Goal: Task Accomplishment & Management: Use online tool/utility

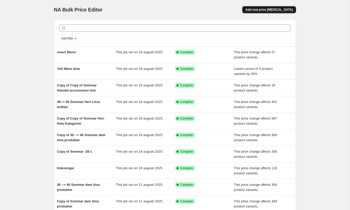
click at [276, 11] on span "Add new price [MEDICAL_DATA]" at bounding box center [268, 10] width 47 height 4
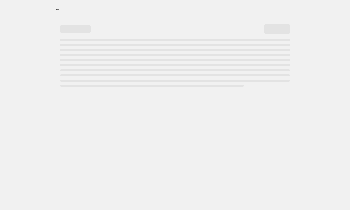
select select "percentage"
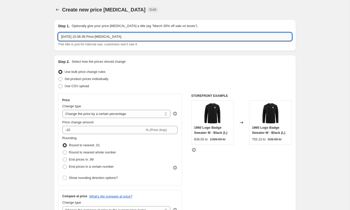
click at [86, 37] on input "[DATE] 15:36:36 Price [MEDICAL_DATA]" at bounding box center [175, 37] width 234 height 8
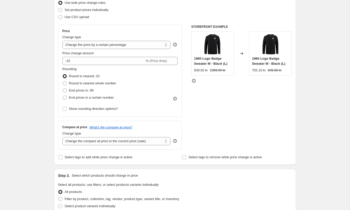
scroll to position [70, 0]
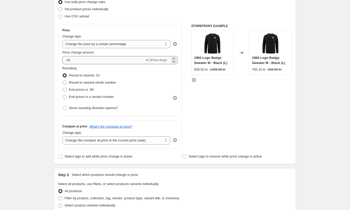
type input "Yeti orange 30%"
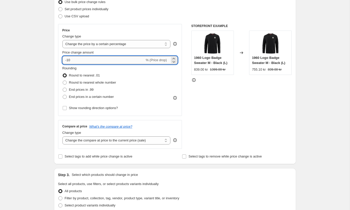
click at [118, 59] on input "-10" at bounding box center [103, 60] width 82 height 8
type input "-1"
type input "-30"
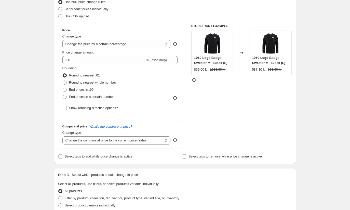
click at [158, 73] on div "Rounding Round to nearest .01 Round to nearest whole number End prices in .99 E…" at bounding box center [119, 83] width 115 height 35
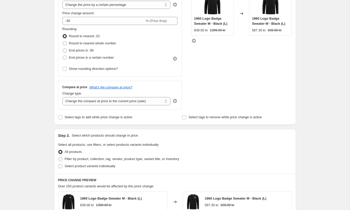
scroll to position [111, 0]
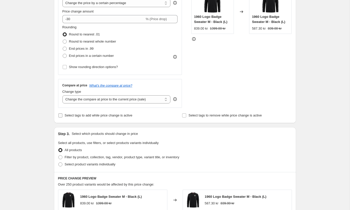
click at [122, 115] on span "Select tags to add while price change is active" at bounding box center [99, 115] width 68 height 4
click at [62, 115] on input "Select tags to add while price change is active" at bounding box center [60, 115] width 4 height 4
checkbox input "true"
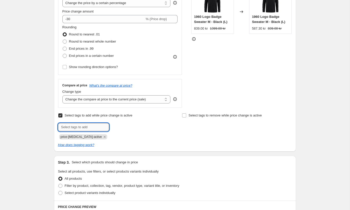
click at [95, 126] on input "text" at bounding box center [83, 127] width 51 height 8
type input "Rea"
click at [124, 125] on span "Rea" at bounding box center [123, 127] width 6 height 4
click at [155, 128] on div at bounding box center [113, 127] width 110 height 8
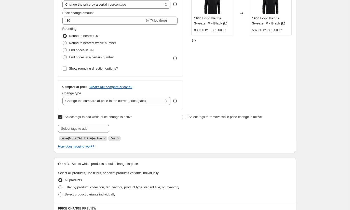
scroll to position [106, 0]
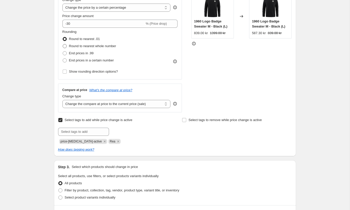
click at [100, 46] on span "Round to nearest whole number" at bounding box center [92, 46] width 47 height 4
click at [63, 44] on input "Round to nearest whole number" at bounding box center [63, 44] width 0 height 0
radio input "true"
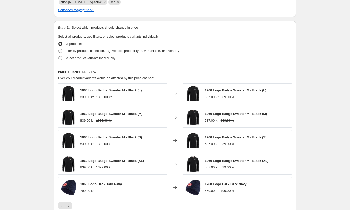
scroll to position [253, 0]
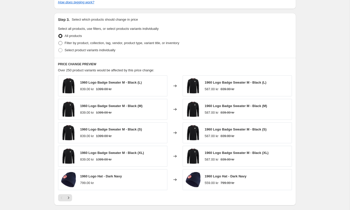
click at [80, 45] on span "Filter by product, collection, tag, vendor, product type, variant title, or inv…" at bounding box center [122, 42] width 115 height 5
click at [59, 41] on input "Filter by product, collection, tag, vendor, product type, variant title, or inv…" at bounding box center [58, 41] width 0 height 0
radio input "true"
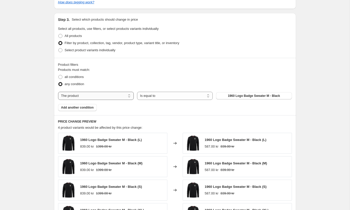
click at [93, 94] on select "The product The product's collection The product's tag The product's vendor The…" at bounding box center [96, 96] width 76 height 8
click at [62, 49] on span at bounding box center [60, 50] width 5 height 5
click at [59, 48] on input "Select product variants individually" at bounding box center [58, 48] width 0 height 0
radio input "true"
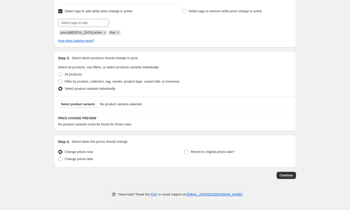
scroll to position [215, 0]
click at [86, 103] on span "Select product variants" at bounding box center [78, 104] width 34 height 4
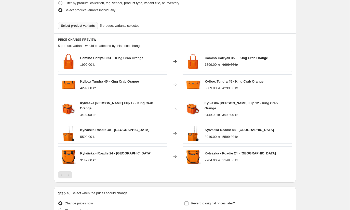
scroll to position [343, 0]
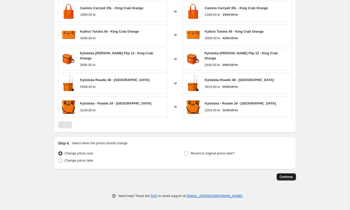
click at [284, 175] on span "Continue" at bounding box center [285, 177] width 13 height 4
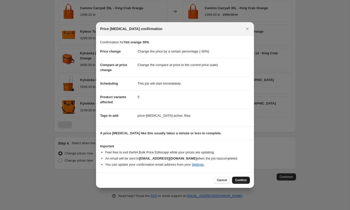
click at [237, 178] on span "Confirm" at bounding box center [241, 180] width 12 height 4
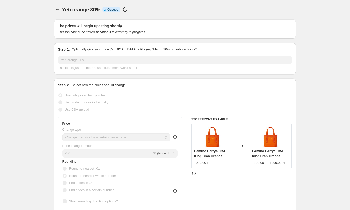
scroll to position [343, 0]
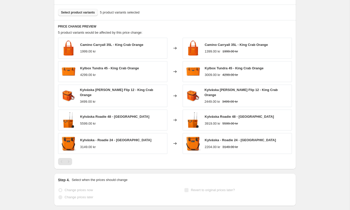
select select "percentage"
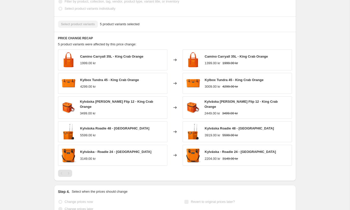
scroll to position [0, 0]
